Goal: Go to known website

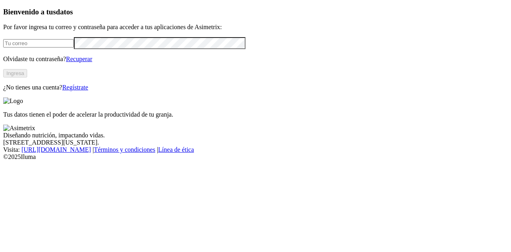
type input "ngallego@alura.bio"
click at [27, 77] on button "Ingresa" at bounding box center [15, 73] width 24 height 8
